Goal: Information Seeking & Learning: Learn about a topic

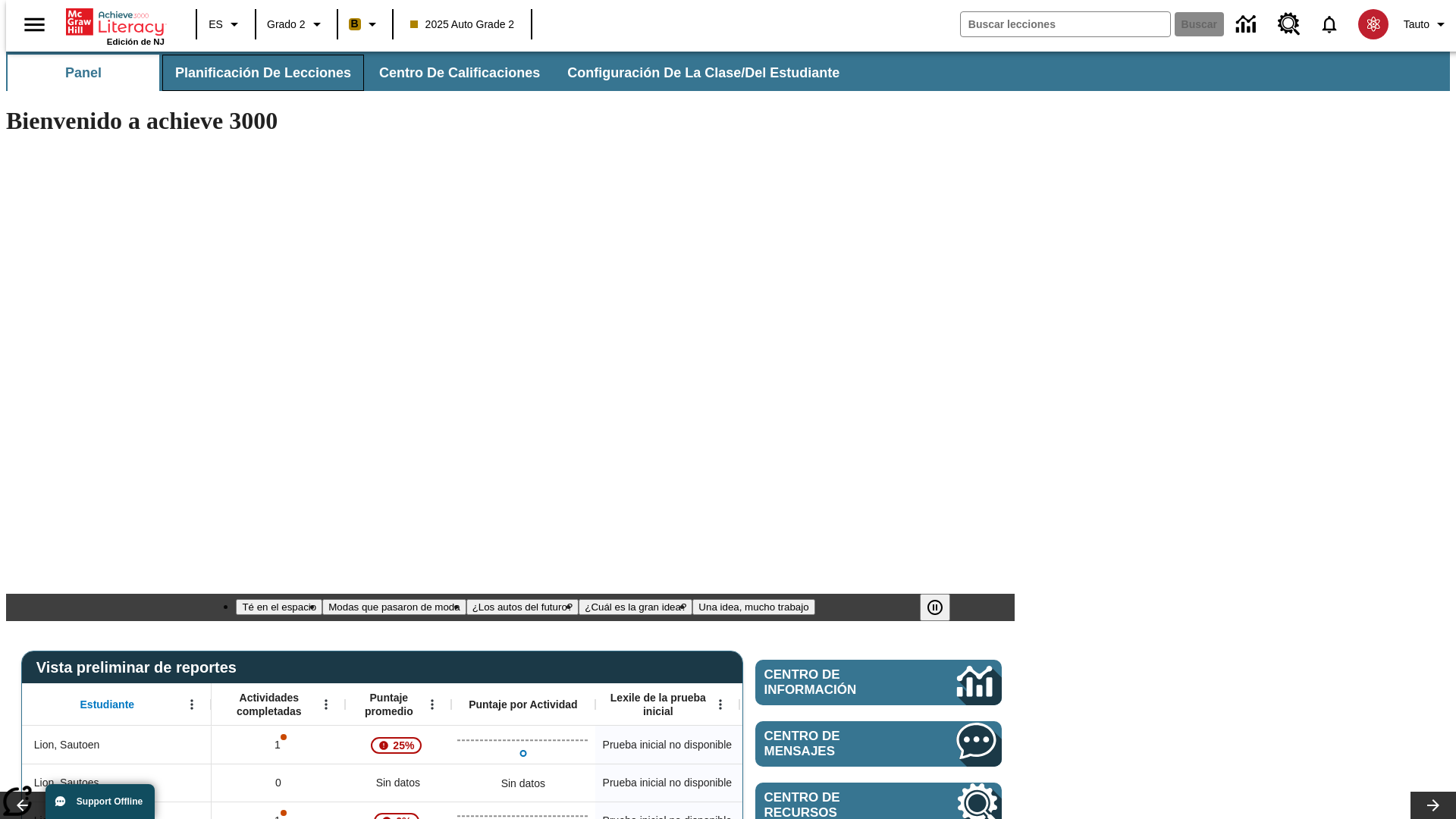
click at [254, 73] on span "Planificación de lecciones" at bounding box center [263, 73] width 176 height 17
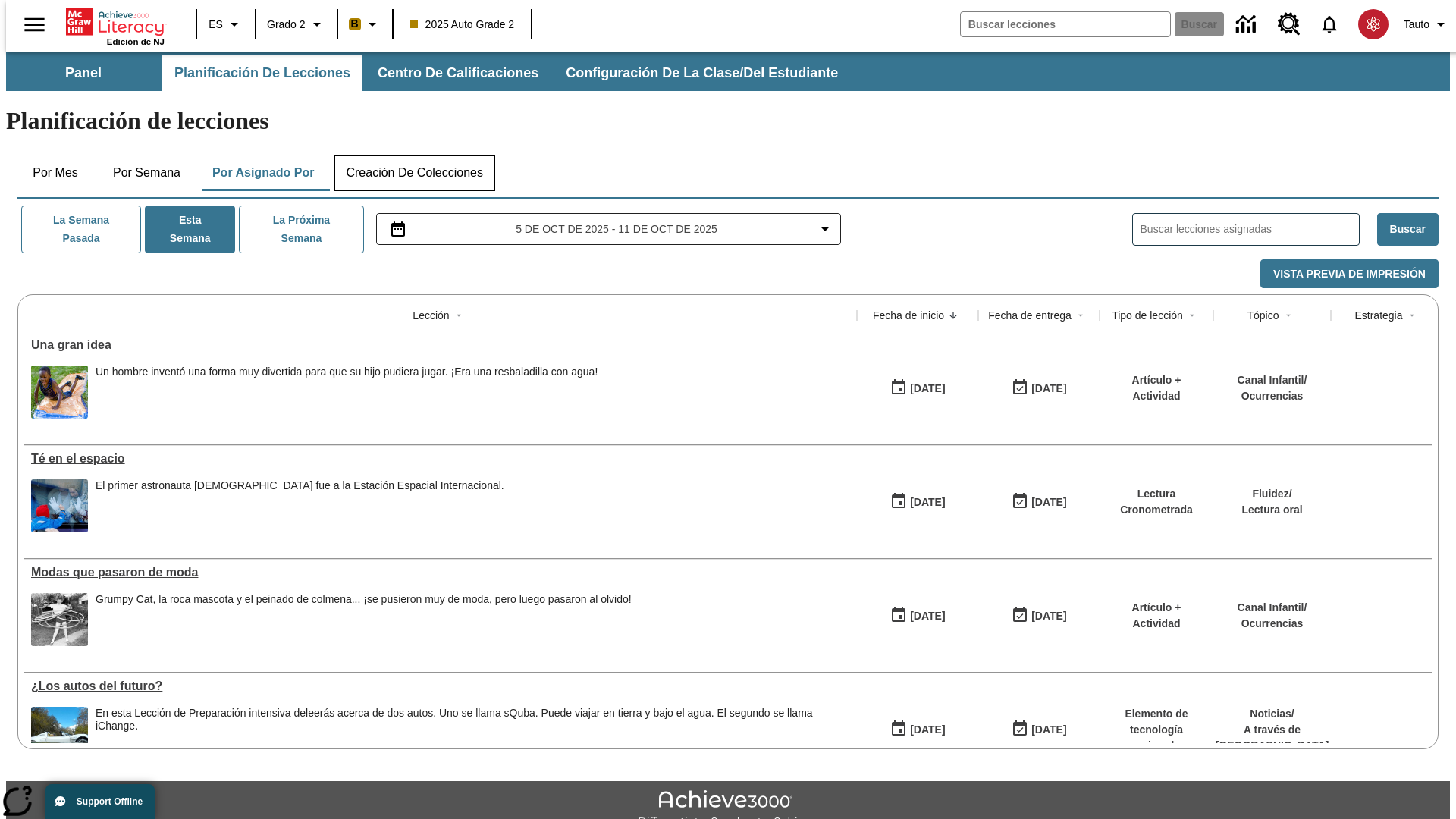
click at [414, 154] on button "Creación de colecciones" at bounding box center [415, 173] width 162 height 36
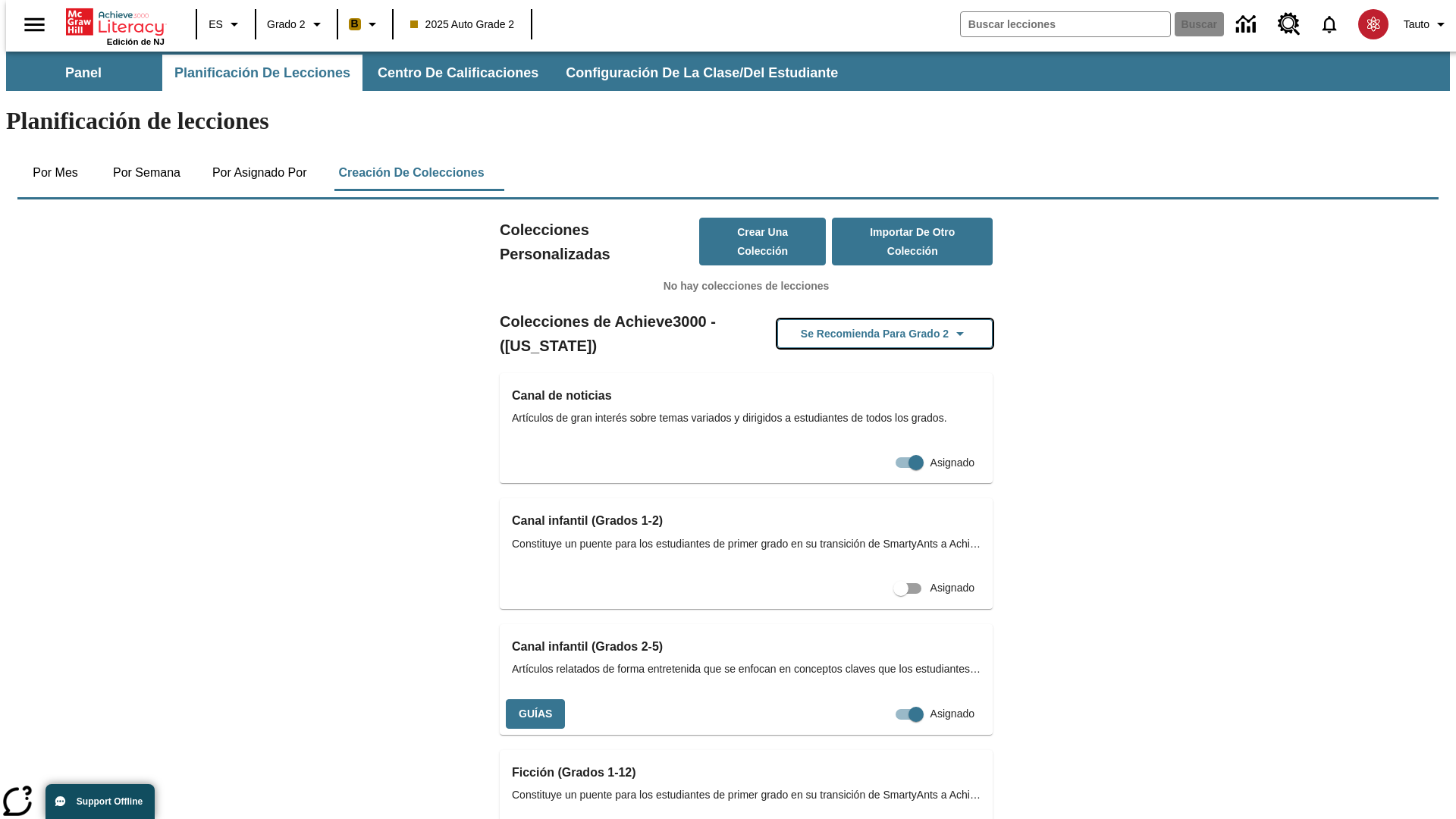
click at [861, 320] on button "Se recomienda para Grado 2" at bounding box center [884, 334] width 215 height 30
click at [872, 700] on input "Asignado" at bounding box center [915, 715] width 86 height 29
checkbox input "false"
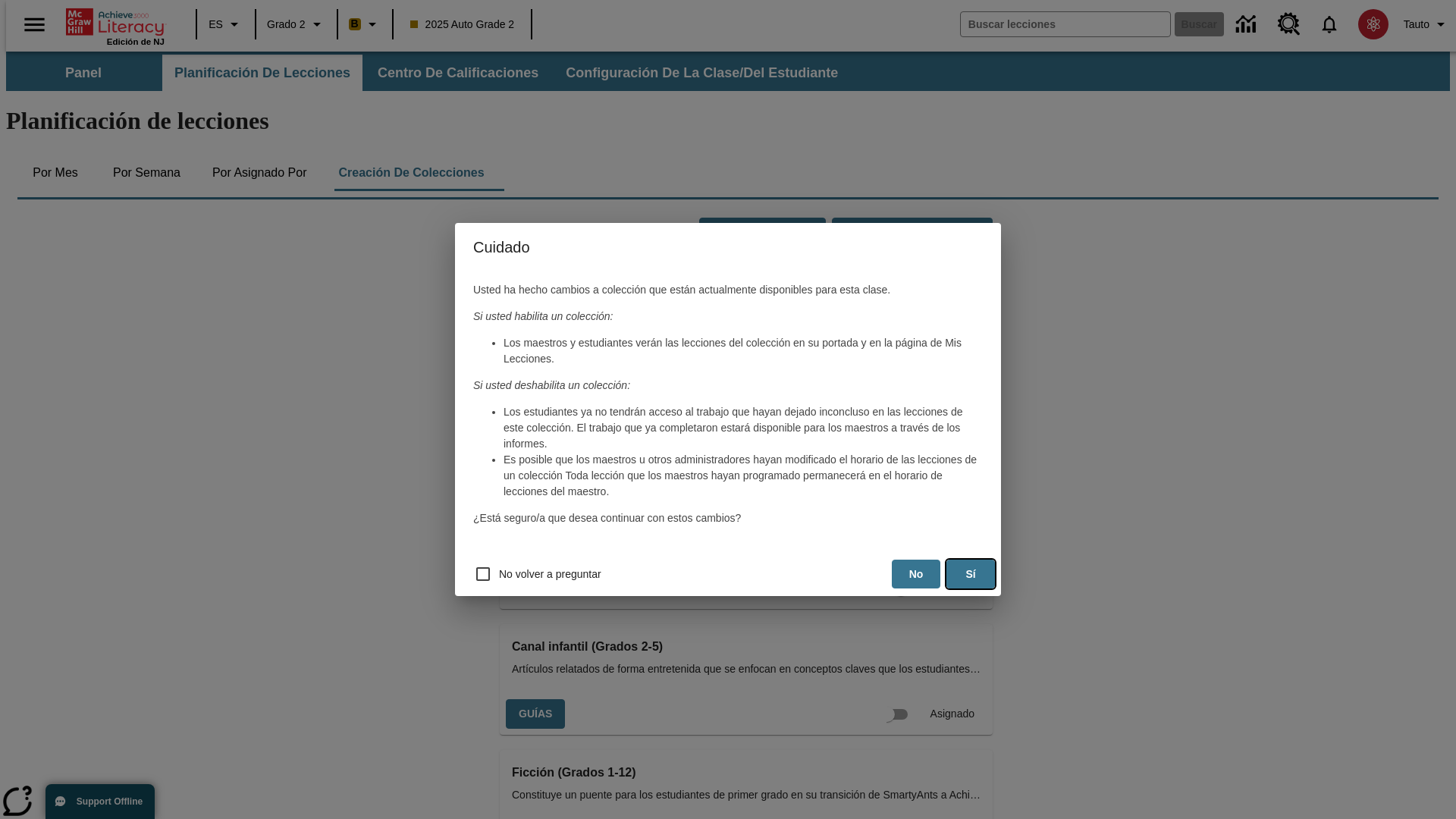
click at [970, 574] on button "Sí" at bounding box center [970, 574] width 48 height 30
